Goal: Task Accomplishment & Management: Manage account settings

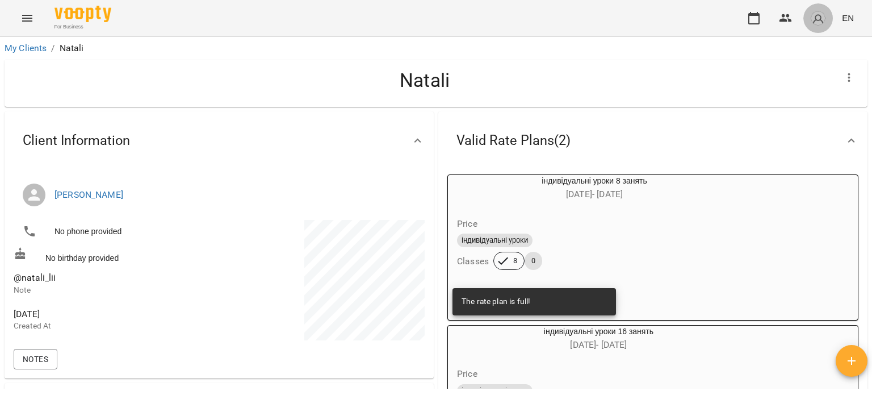
click at [822, 15] on img "button" at bounding box center [818, 18] width 16 height 16
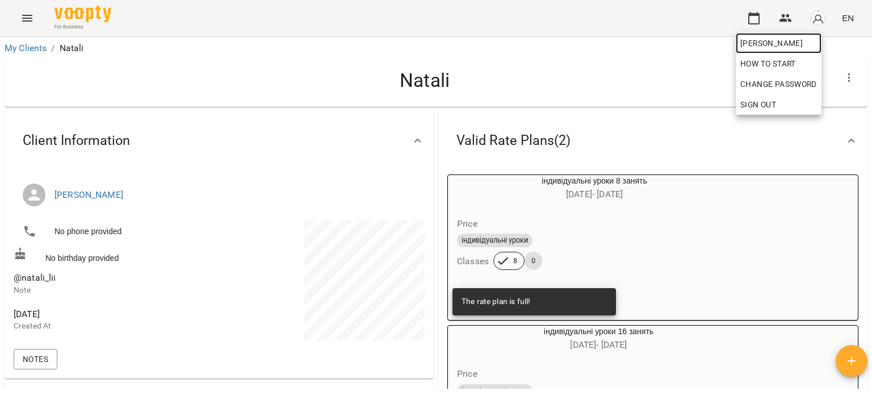
click at [765, 35] on link "[PERSON_NAME]" at bounding box center [779, 43] width 86 height 20
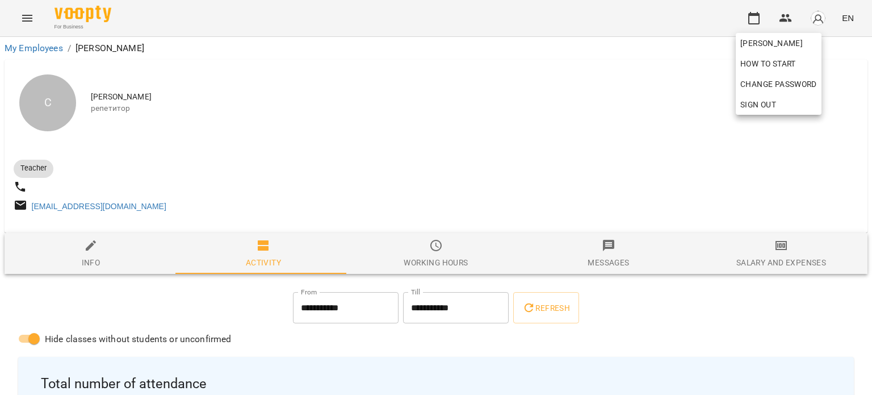
click at [600, 186] on div at bounding box center [436, 197] width 872 height 395
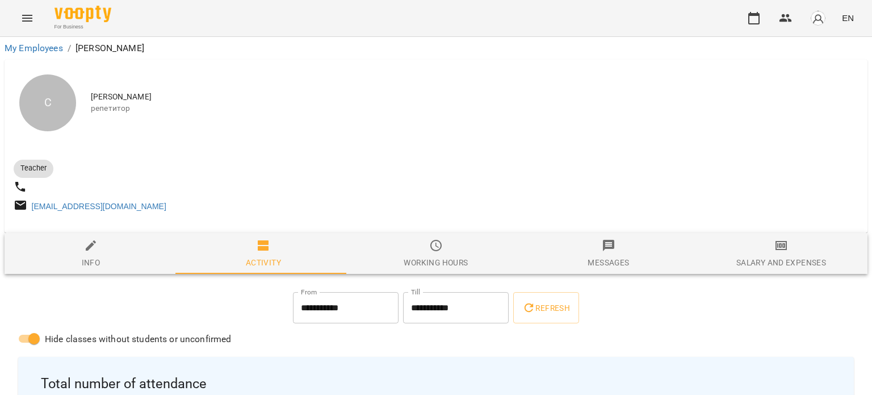
click at [34, 17] on button "Menu" at bounding box center [27, 18] width 27 height 27
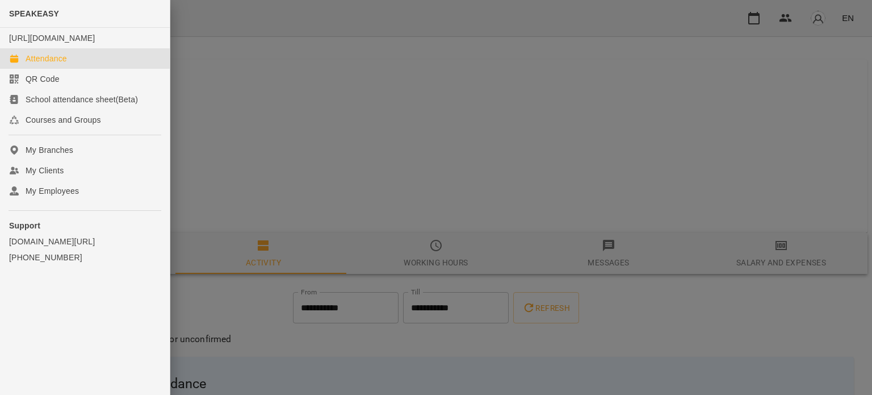
click at [70, 69] on link "Attendance" at bounding box center [85, 58] width 170 height 20
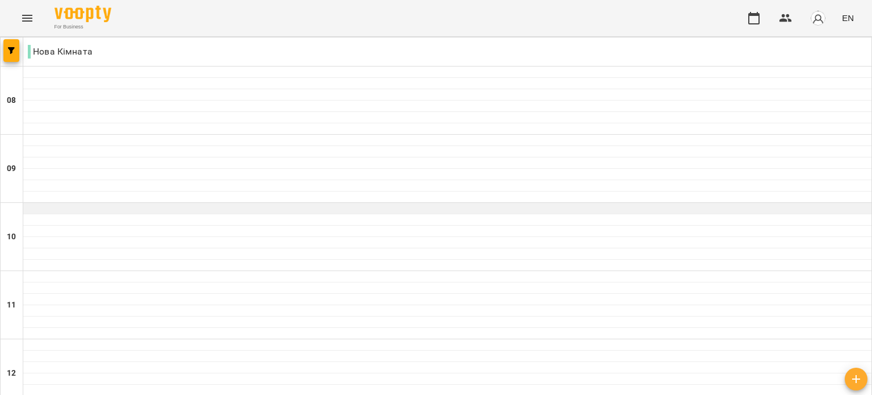
scroll to position [745, 0]
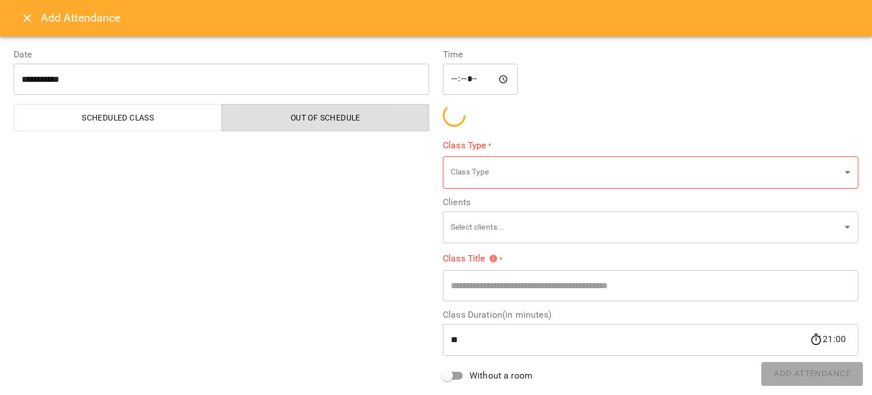
type input "**********"
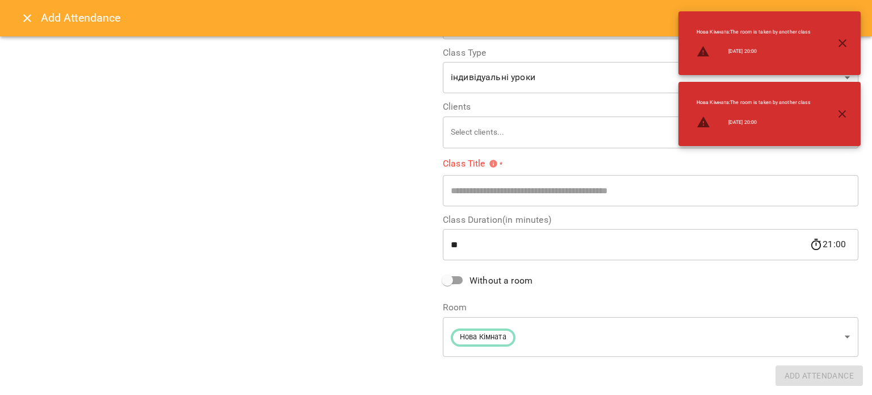
scroll to position [80, 0]
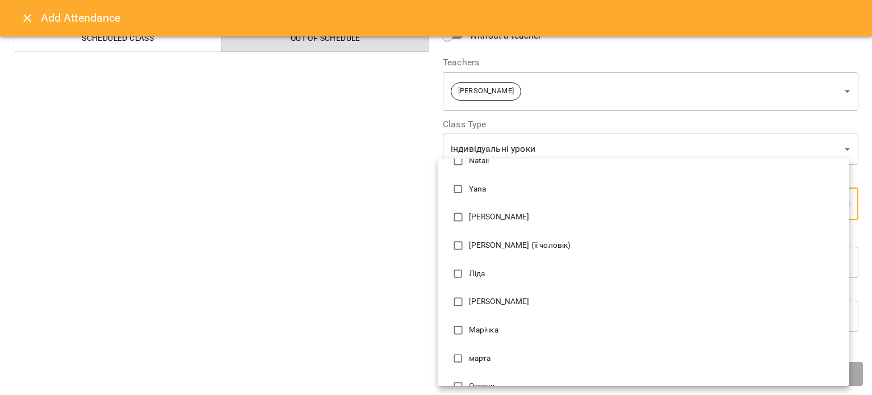
scroll to position [114, 0]
click at [544, 248] on p "[PERSON_NAME] (її чоловік)" at bounding box center [654, 243] width 371 height 11
type input "**********"
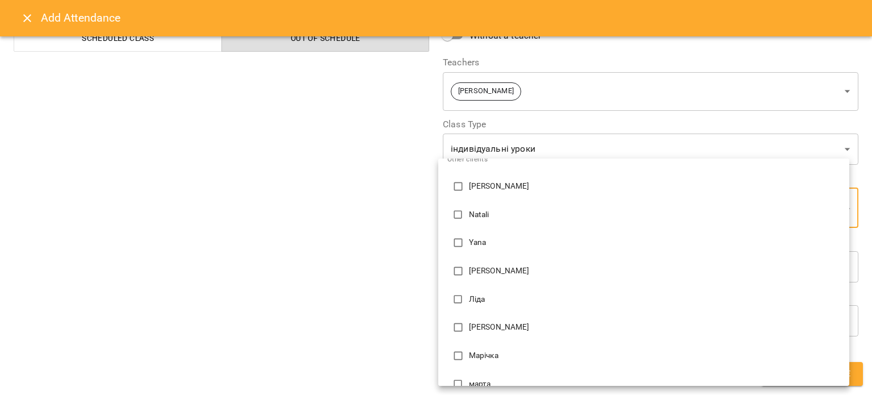
scroll to position [1, 0]
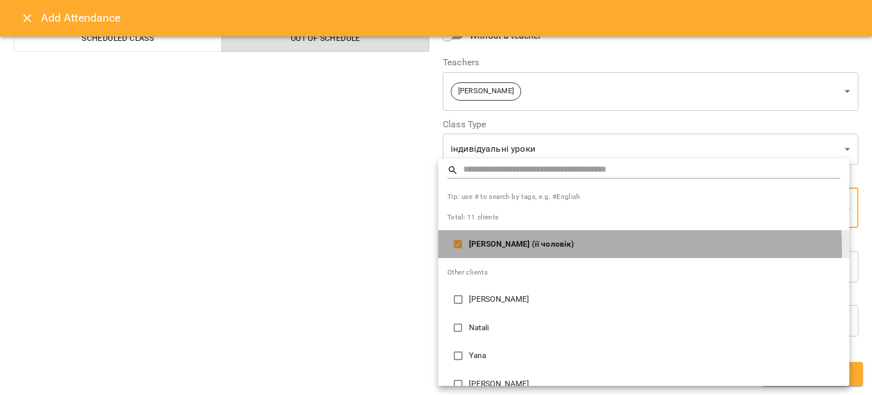
click at [542, 249] on li "[PERSON_NAME] (її чоловік)" at bounding box center [643, 244] width 411 height 28
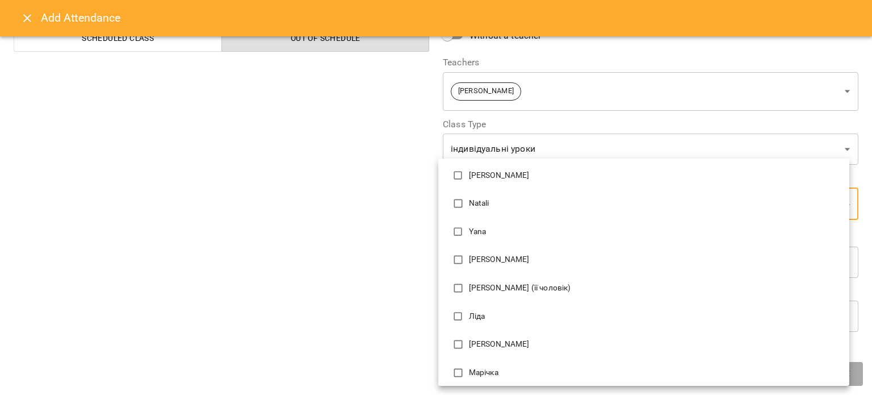
scroll to position [160, 0]
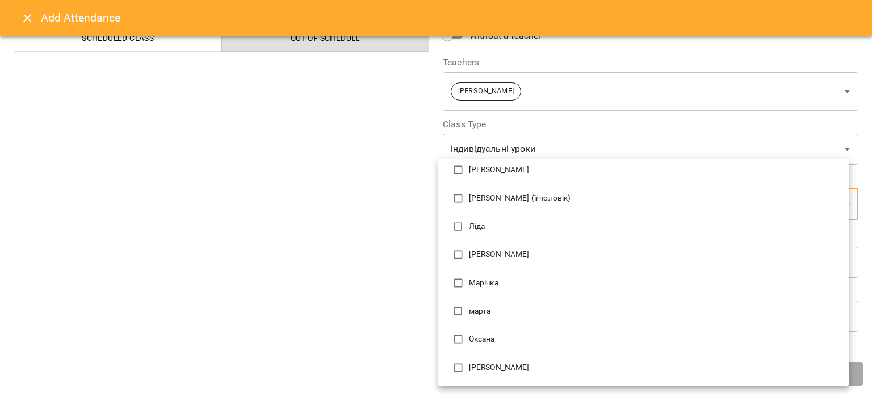
click at [505, 368] on p "[PERSON_NAME]" at bounding box center [654, 367] width 371 height 11
type input "**********"
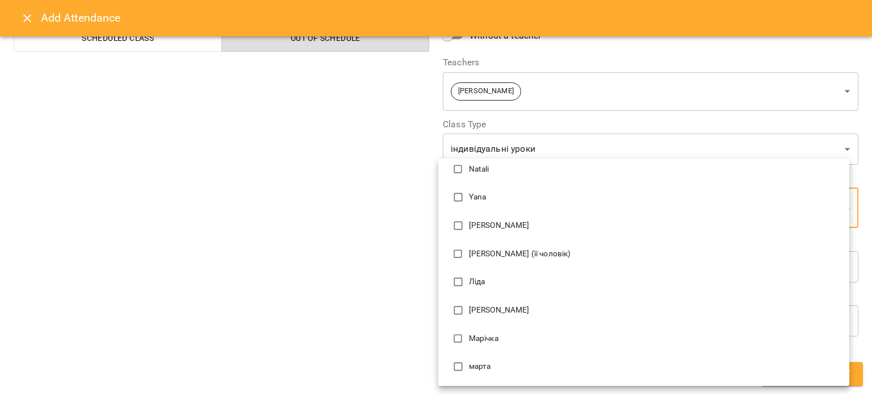
scroll to position [0, 0]
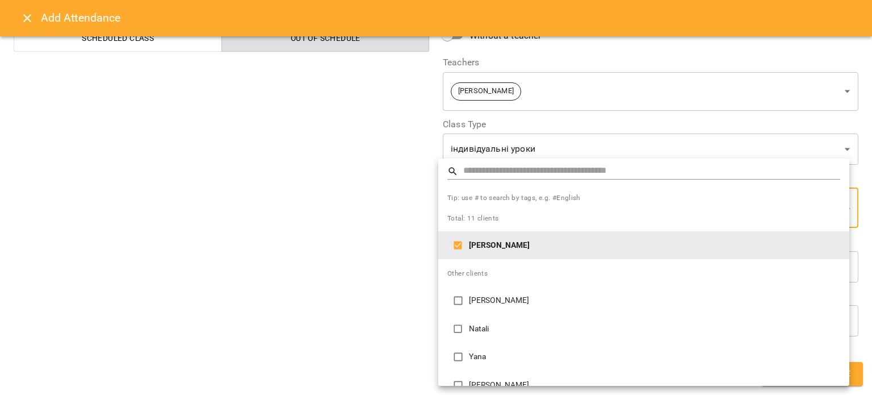
click at [289, 277] on div at bounding box center [436, 197] width 872 height 395
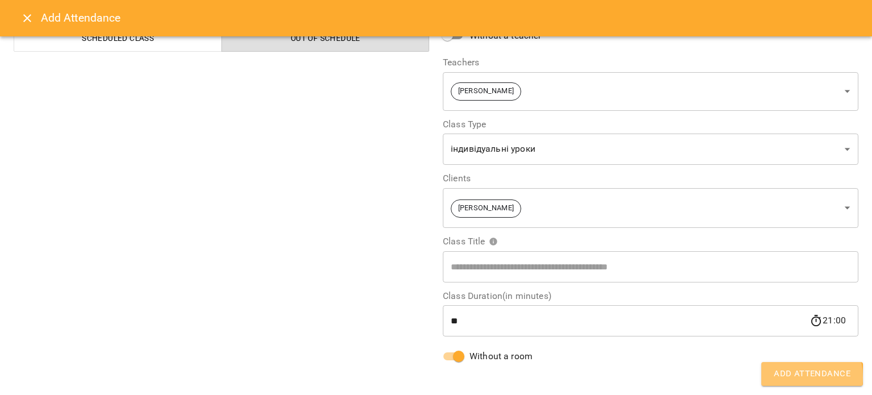
click at [789, 377] on span "Add Attendance" at bounding box center [812, 373] width 77 height 15
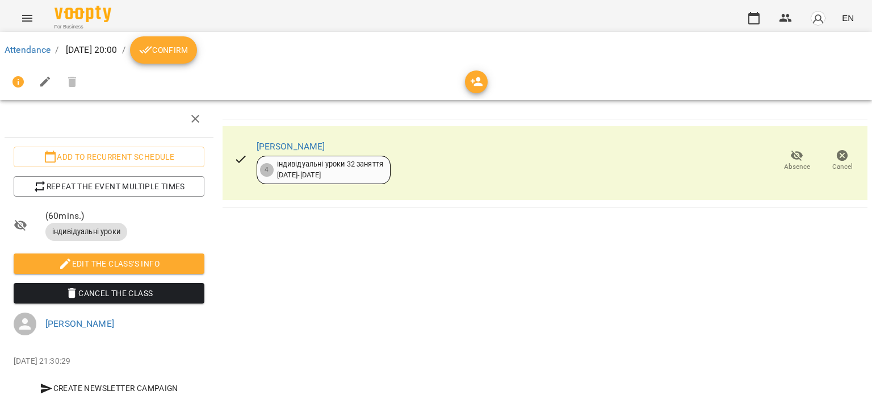
click at [188, 48] on span "Confirm" at bounding box center [163, 50] width 49 height 14
